Goal: Check status

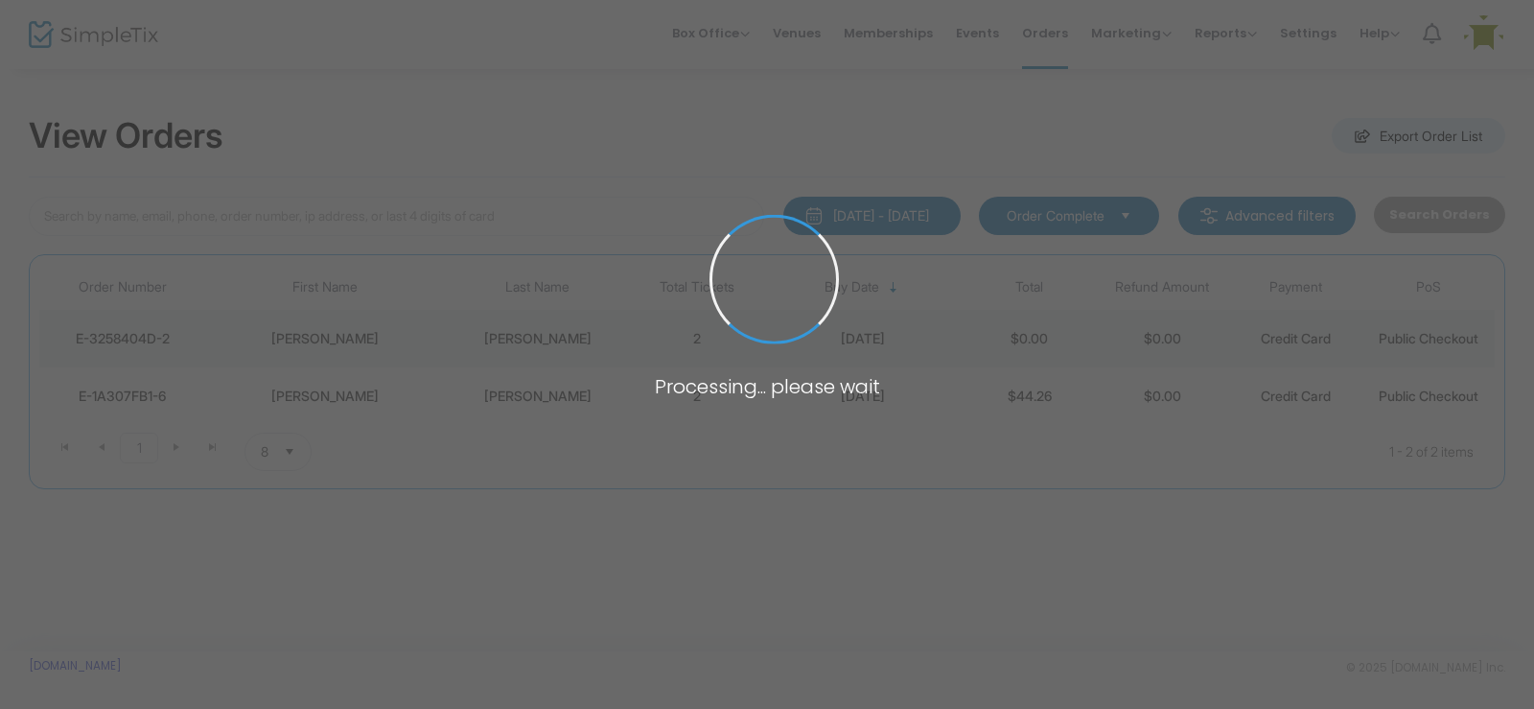
type input "kozak"
